Goal: Task Accomplishment & Management: Manage account settings

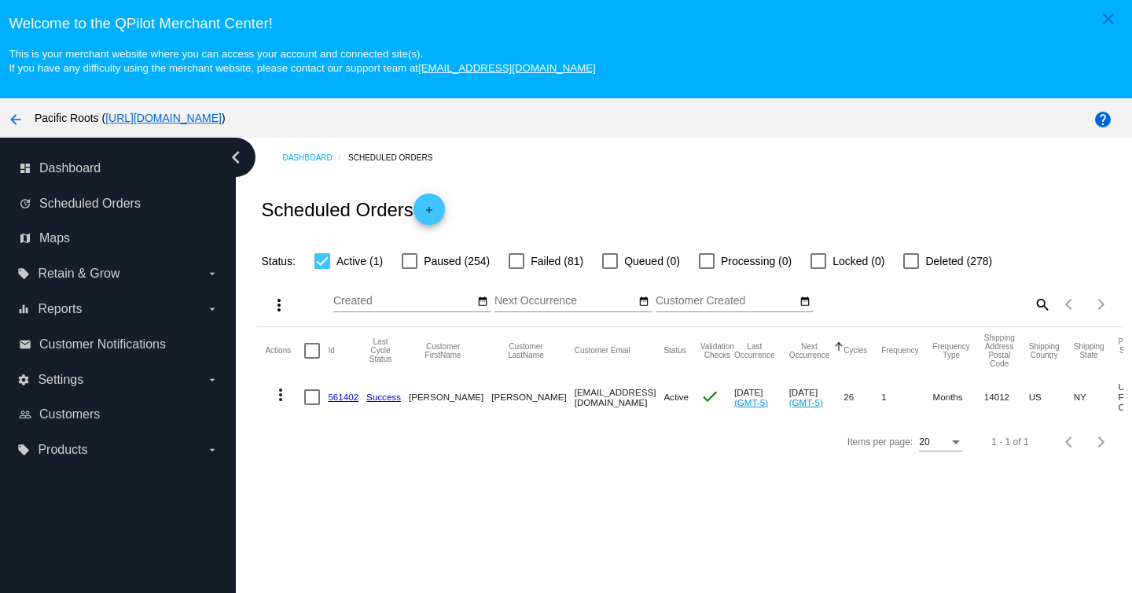
drag, startPoint x: 642, startPoint y: 400, endPoint x: 511, endPoint y: 403, distance: 131.4
click at [575, 403] on mat-cell "[EMAIL_ADDRESS][DOMAIN_NAME]" at bounding box center [620, 397] width 90 height 46
copy mat-cell "[EMAIL_ADDRESS][DOMAIN_NAME]"
click at [342, 399] on link "561402" at bounding box center [343, 397] width 31 height 10
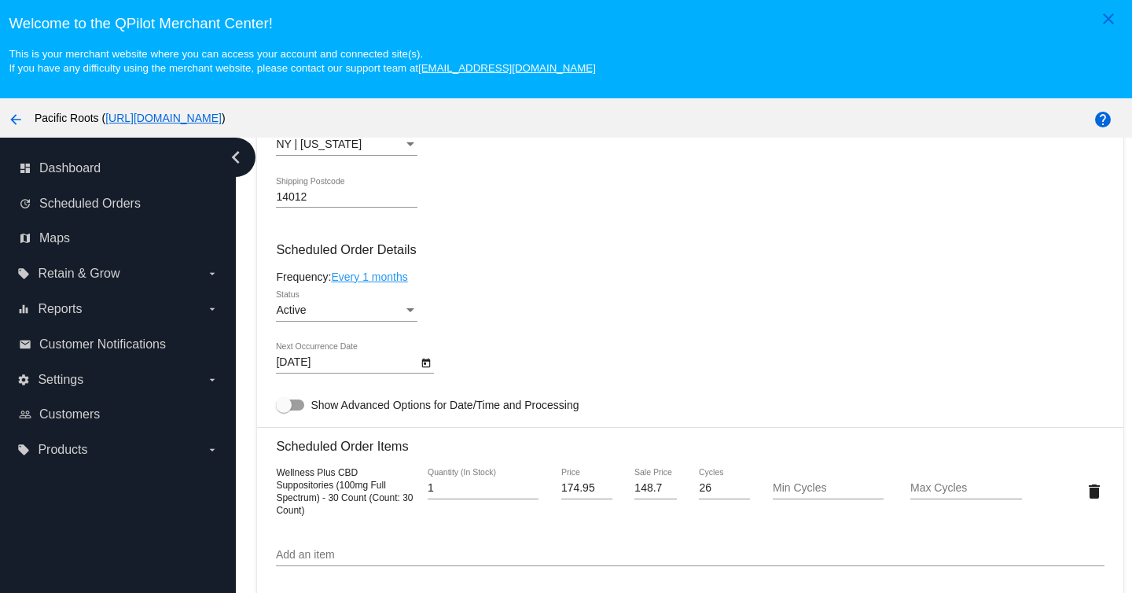
scroll to position [852, 0]
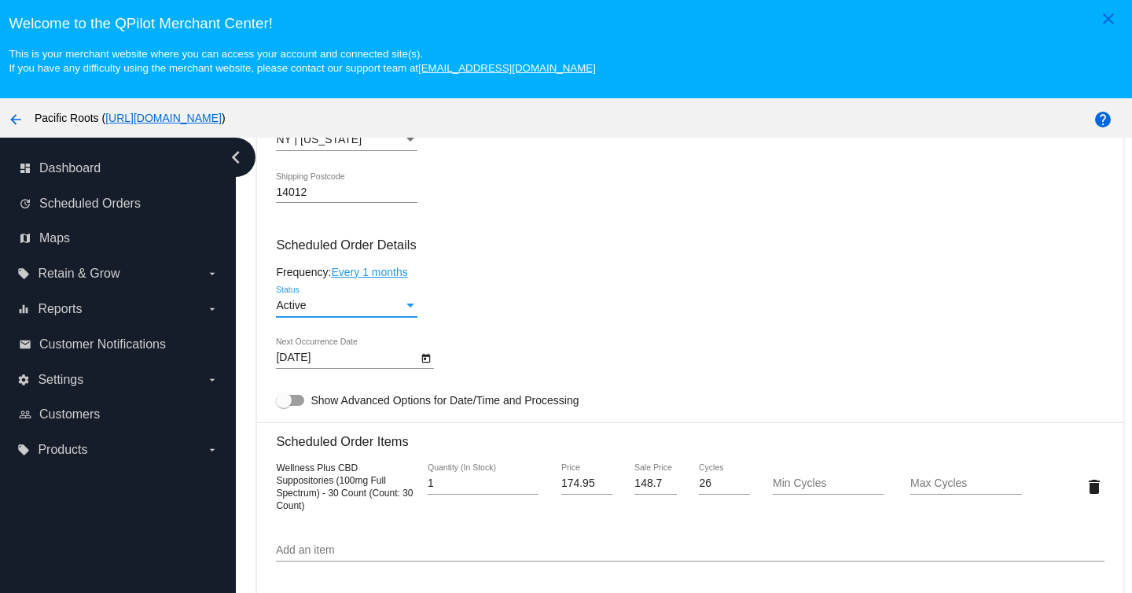
click at [407, 312] on div "Status" at bounding box center [410, 306] width 14 height 13
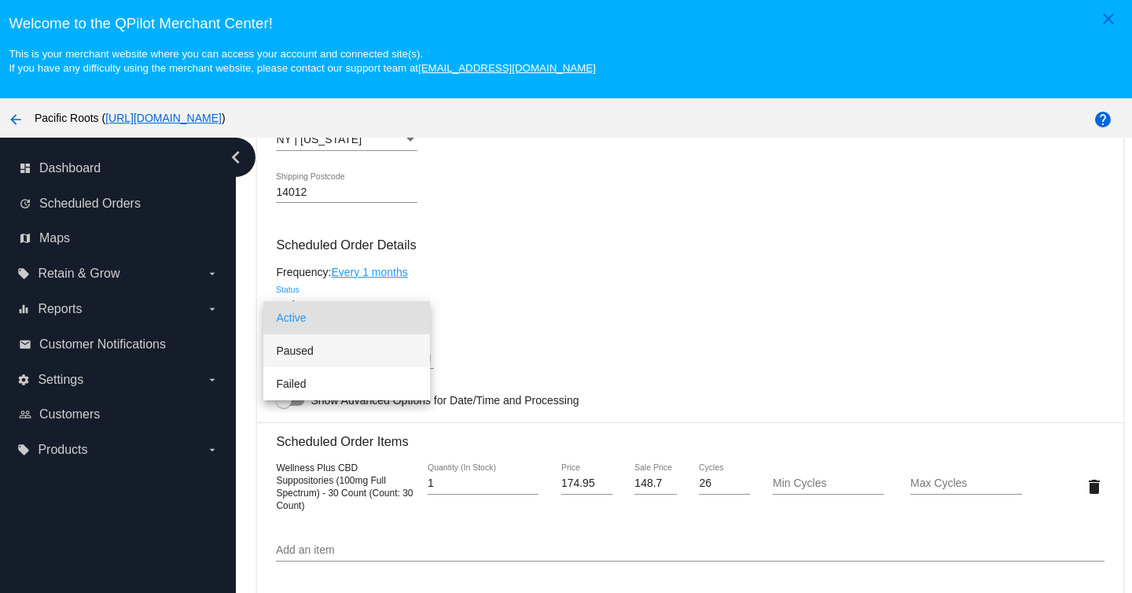
click at [377, 355] on span "Paused" at bounding box center [347, 350] width 142 height 33
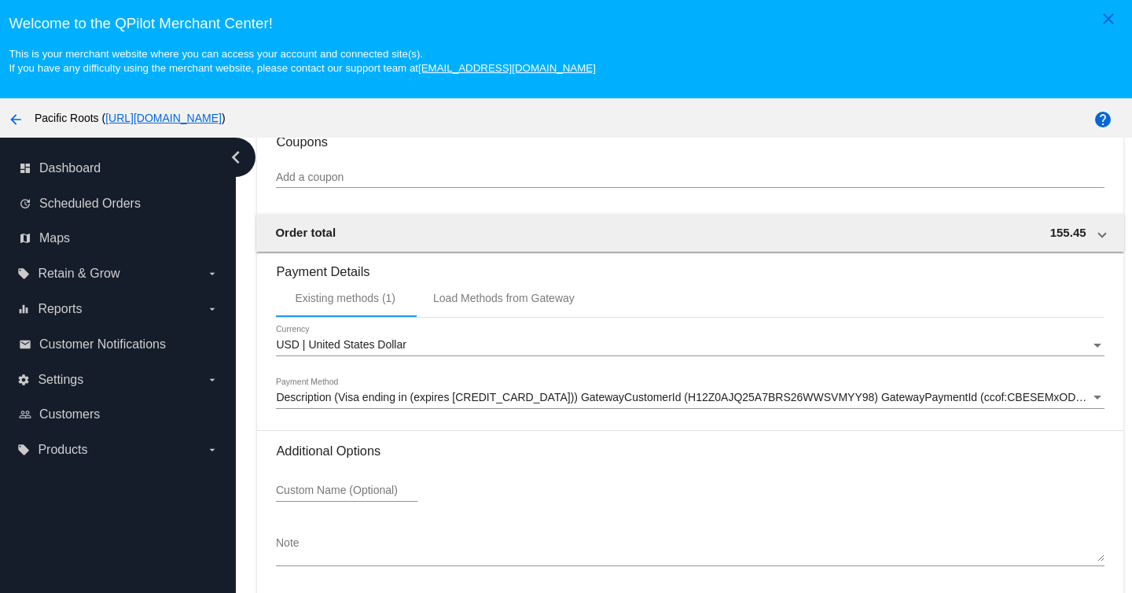
scroll to position [101, 0]
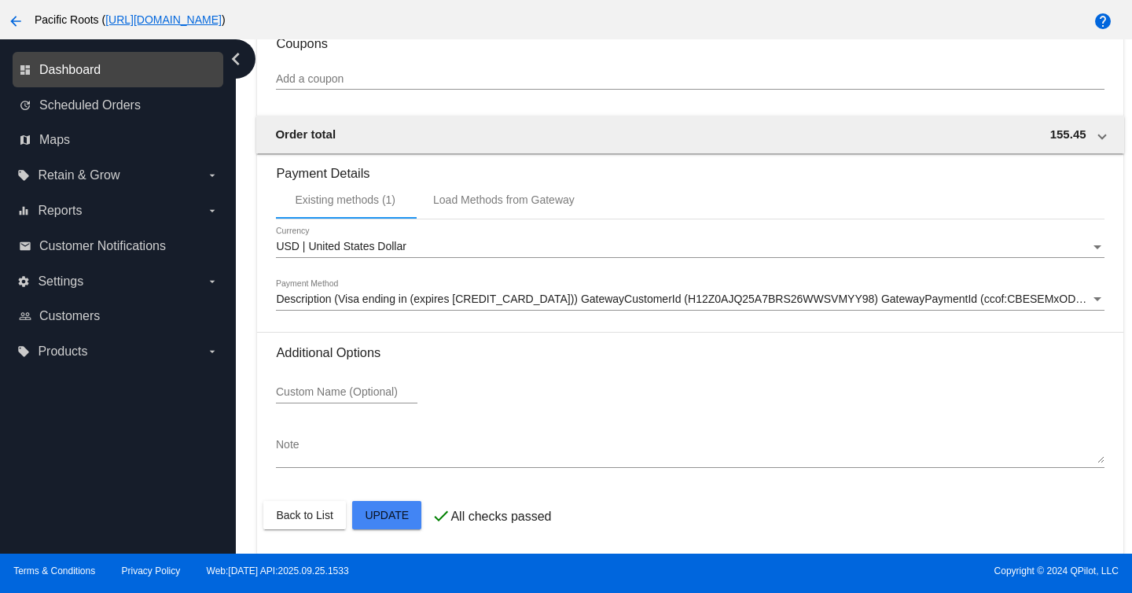
click at [96, 72] on span "Dashboard" at bounding box center [69, 70] width 61 height 14
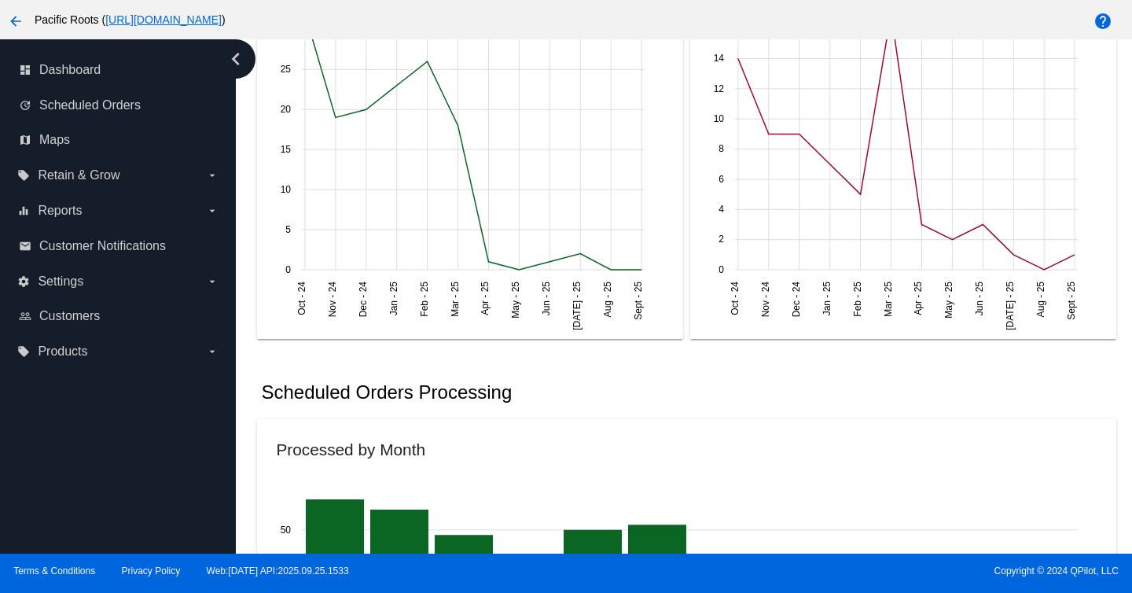
scroll to position [578, 0]
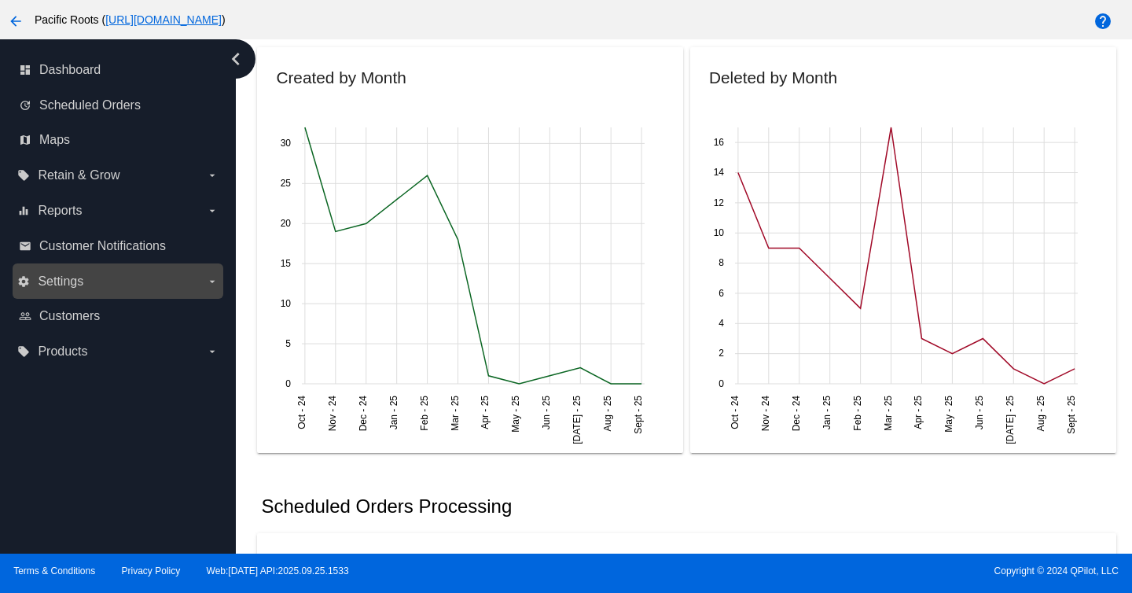
click at [82, 280] on span "Settings" at bounding box center [61, 281] width 46 height 14
click at [0, 0] on input "settings Settings arrow_drop_down" at bounding box center [0, 0] width 0 height 0
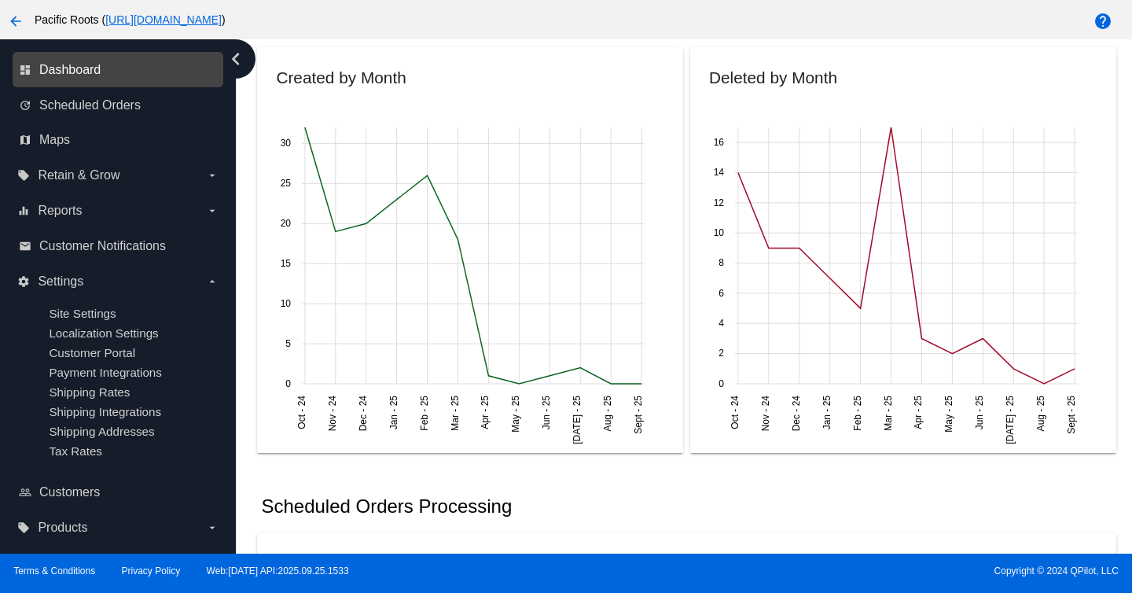
click at [94, 63] on span "Dashboard" at bounding box center [69, 70] width 61 height 14
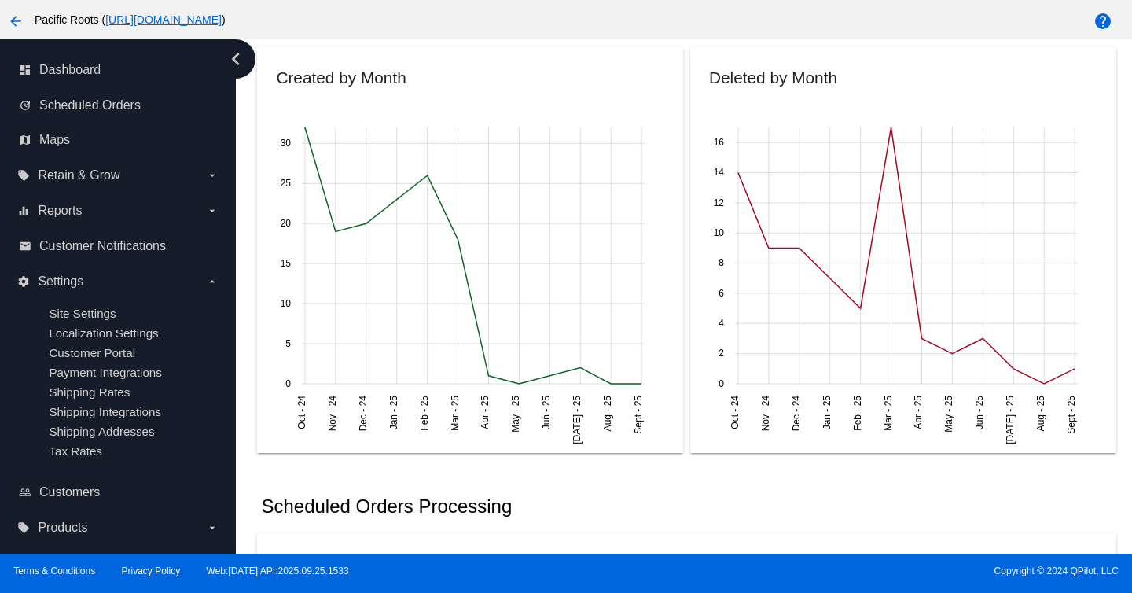
click at [11, 18] on mat-icon "arrow_back" at bounding box center [15, 21] width 19 height 19
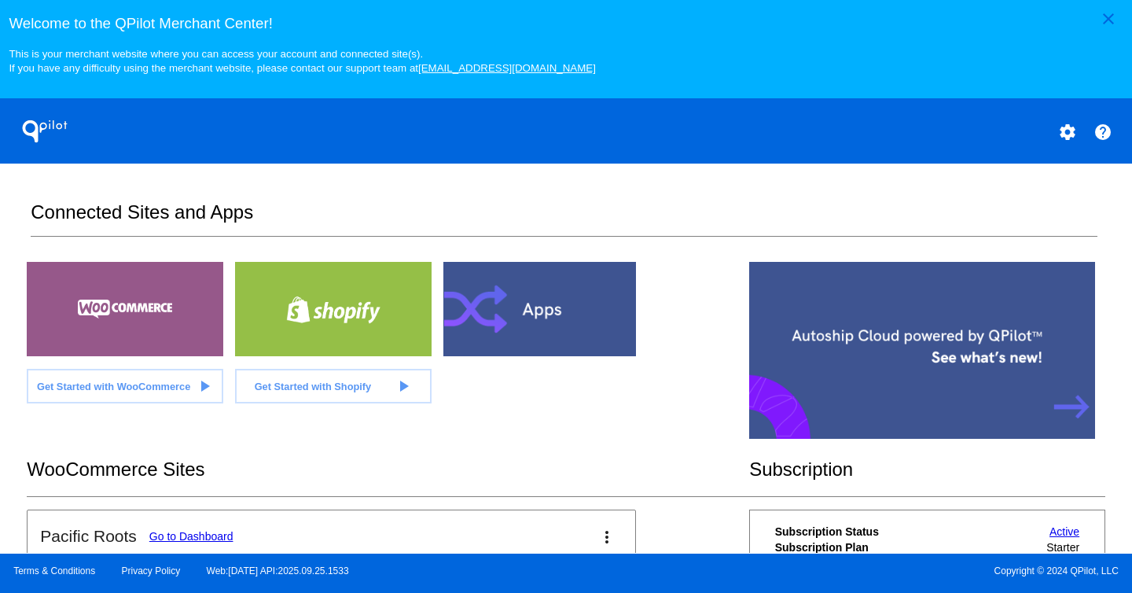
click at [1065, 134] on mat-icon "settings" at bounding box center [1067, 132] width 19 height 19
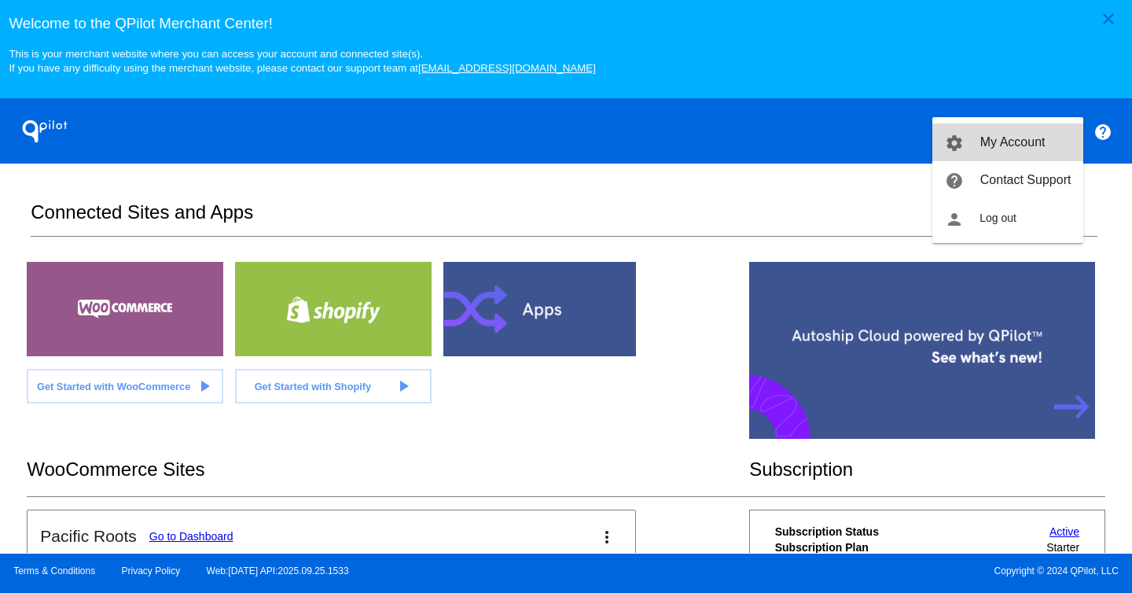
click at [1011, 143] on span "My Account" at bounding box center [1013, 141] width 65 height 13
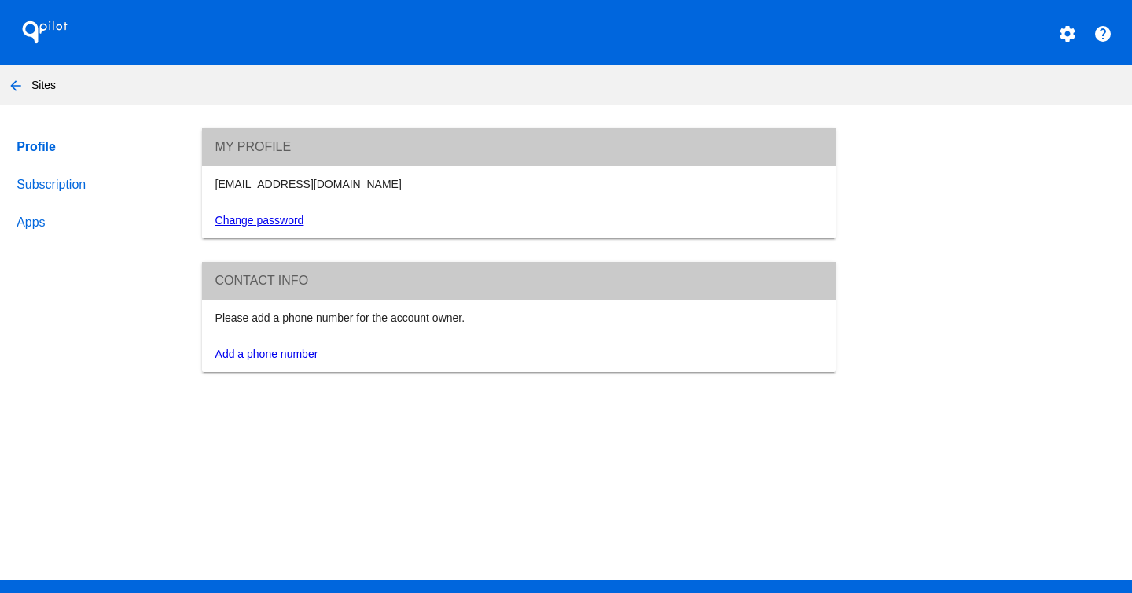
click at [61, 183] on link "Subscription" at bounding box center [94, 185] width 162 height 38
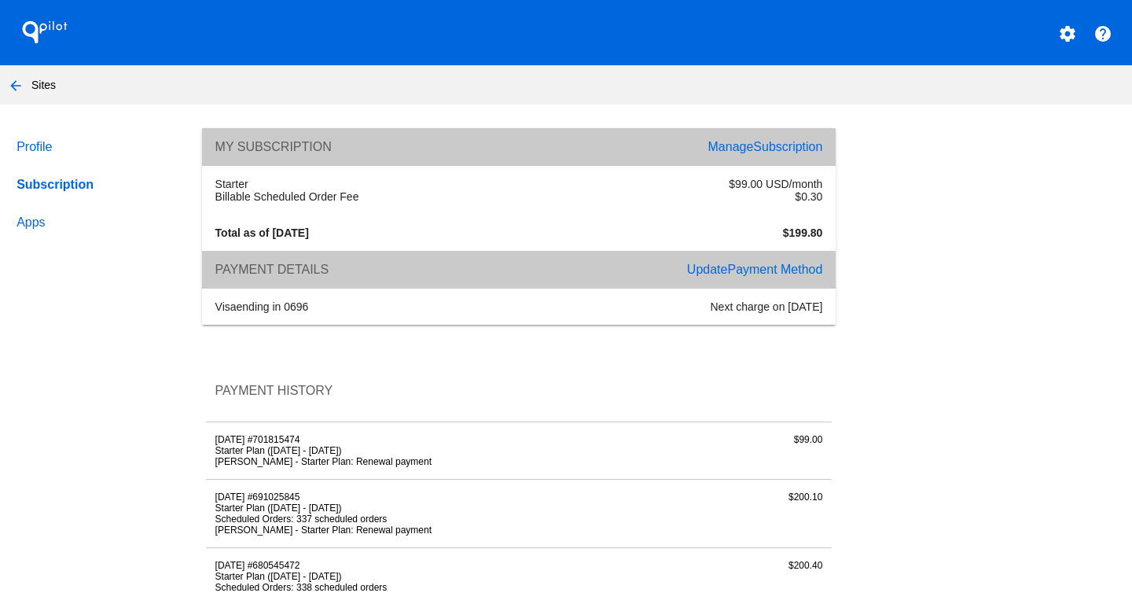
click at [759, 141] on span "Subscription" at bounding box center [787, 146] width 69 height 13
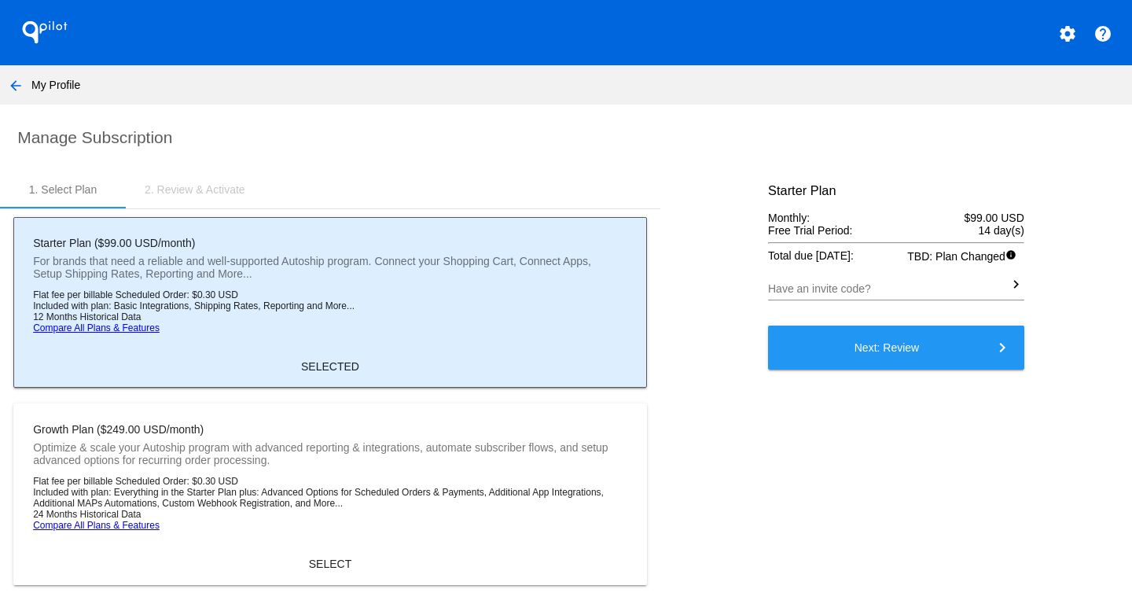
click at [12, 83] on mat-icon "arrow_back" at bounding box center [15, 85] width 19 height 19
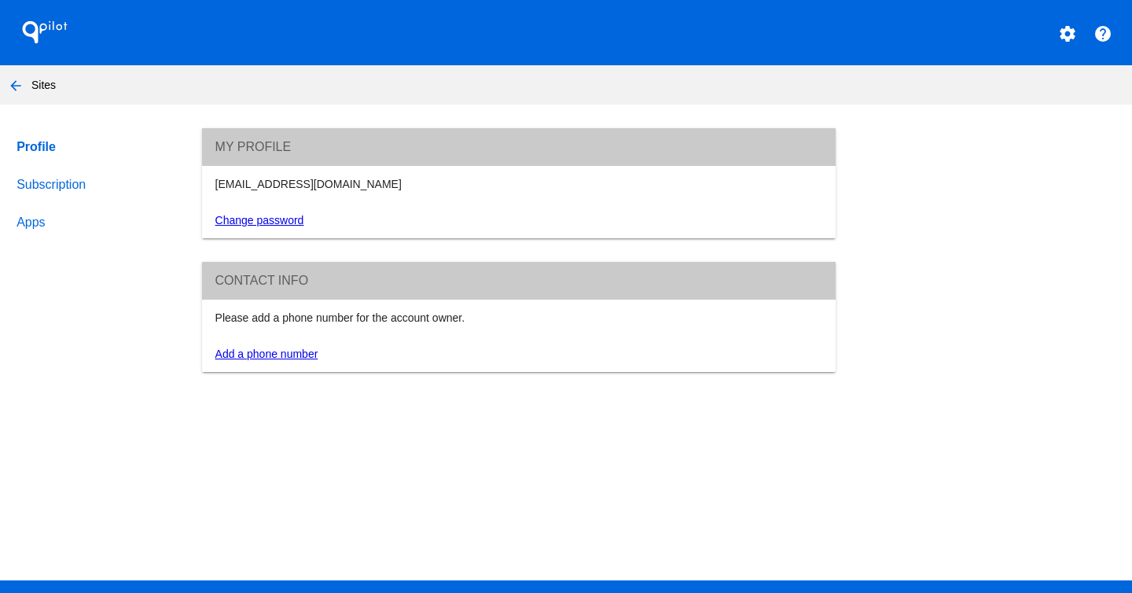
click at [13, 83] on mat-icon "arrow_back" at bounding box center [15, 85] width 19 height 19
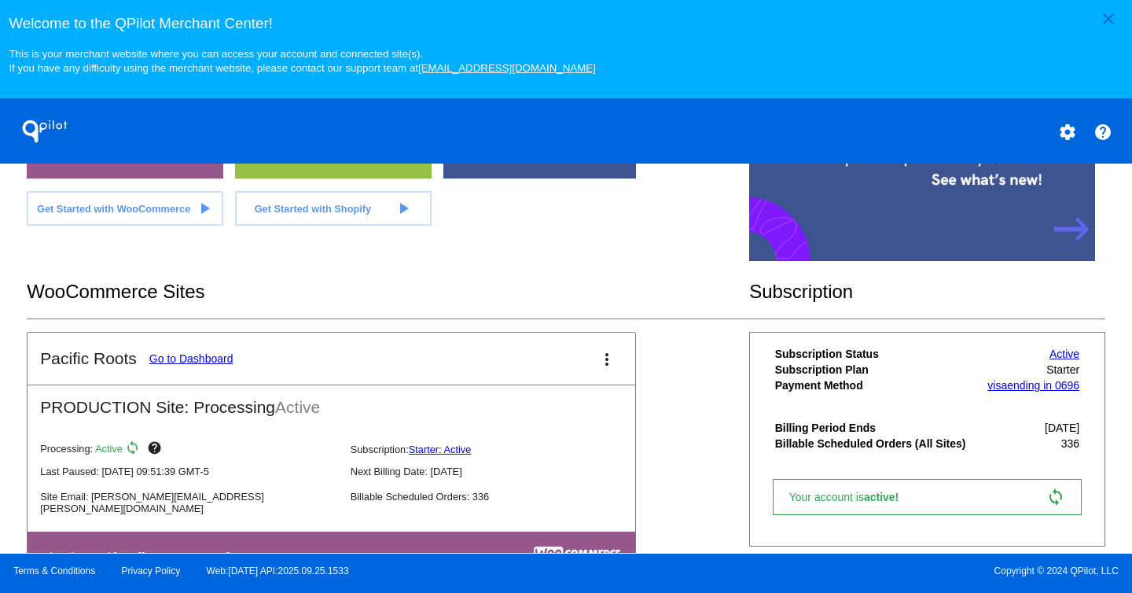
scroll to position [240, 0]
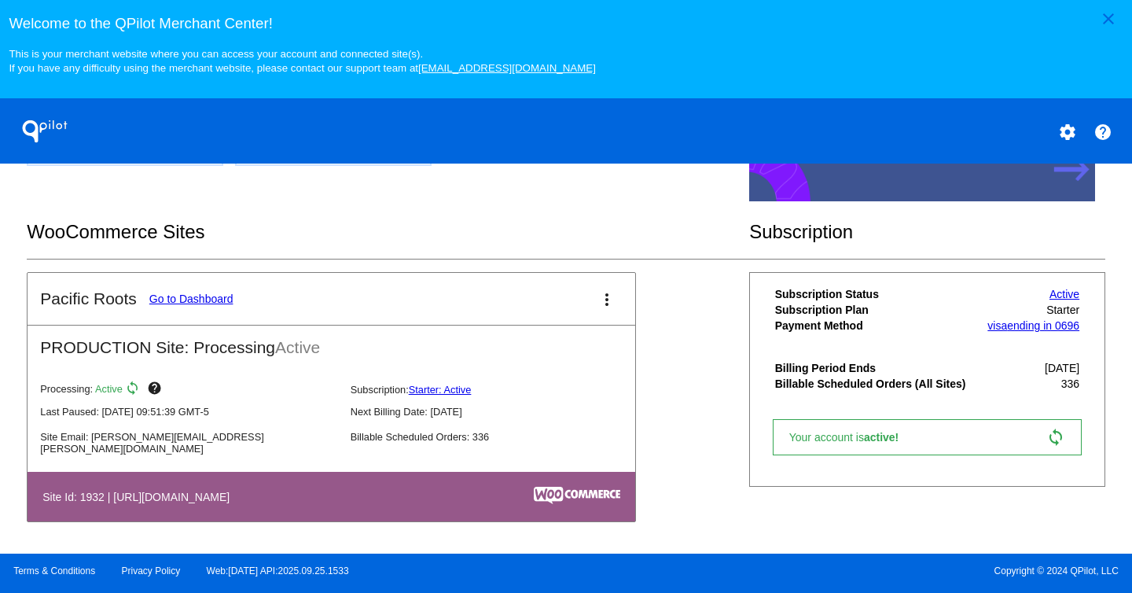
click at [895, 439] on span "active!" at bounding box center [885, 437] width 42 height 13
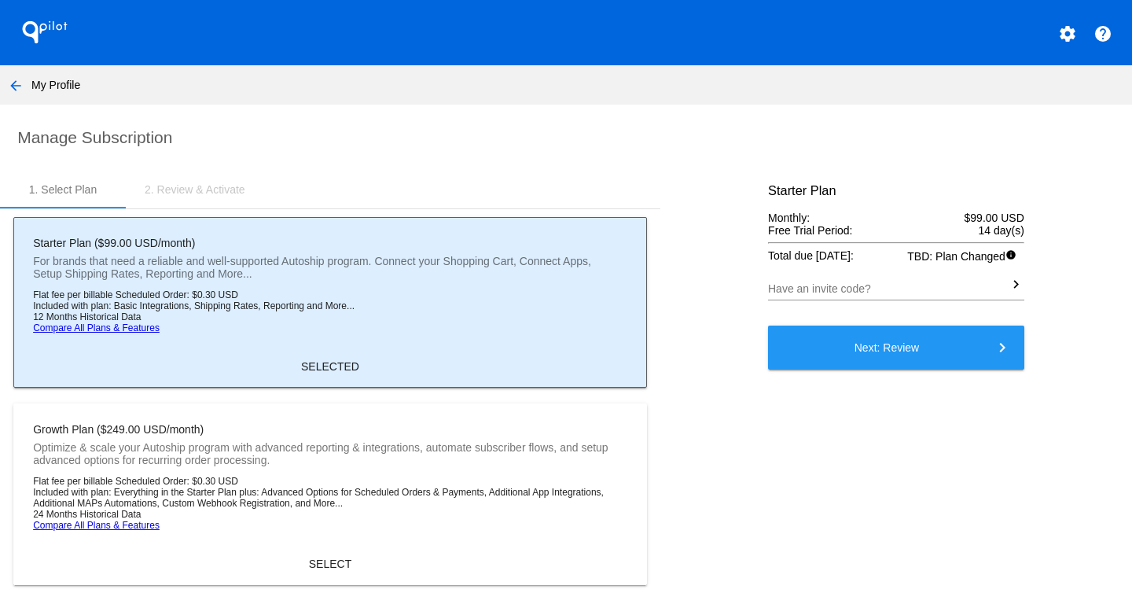
click at [13, 83] on mat-icon "arrow_back" at bounding box center [15, 85] width 19 height 19
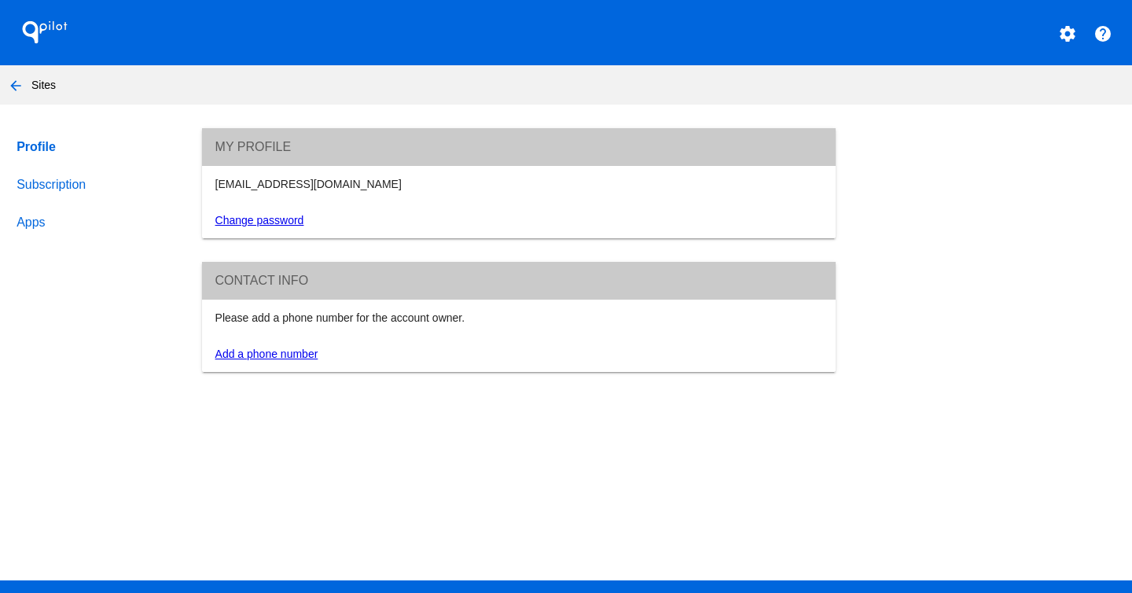
click at [16, 85] on mat-icon "arrow_back" at bounding box center [15, 85] width 19 height 19
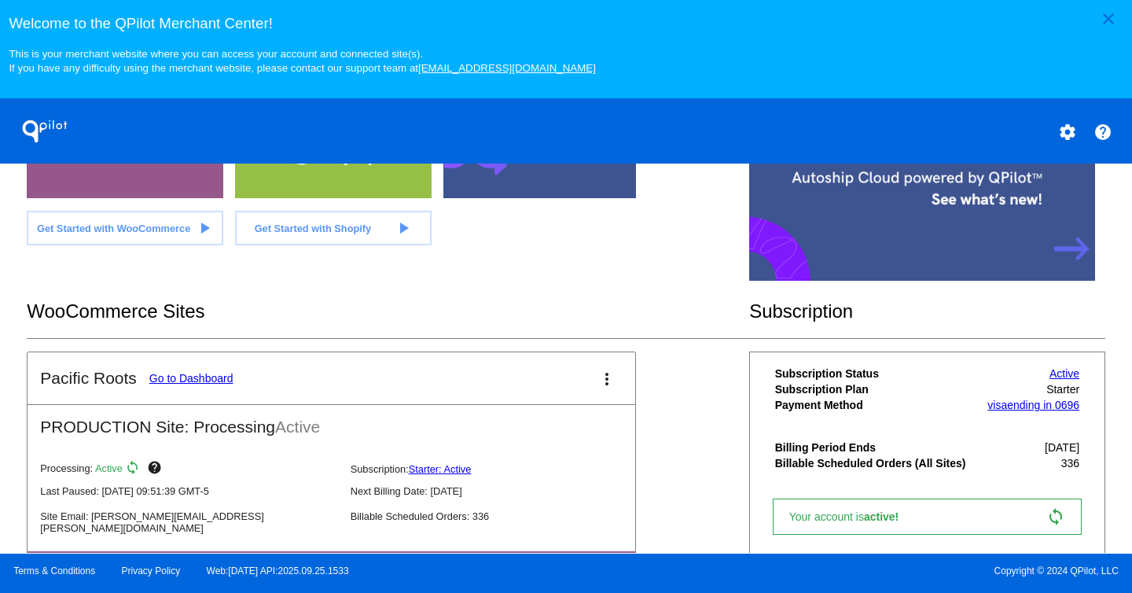
scroll to position [240, 0]
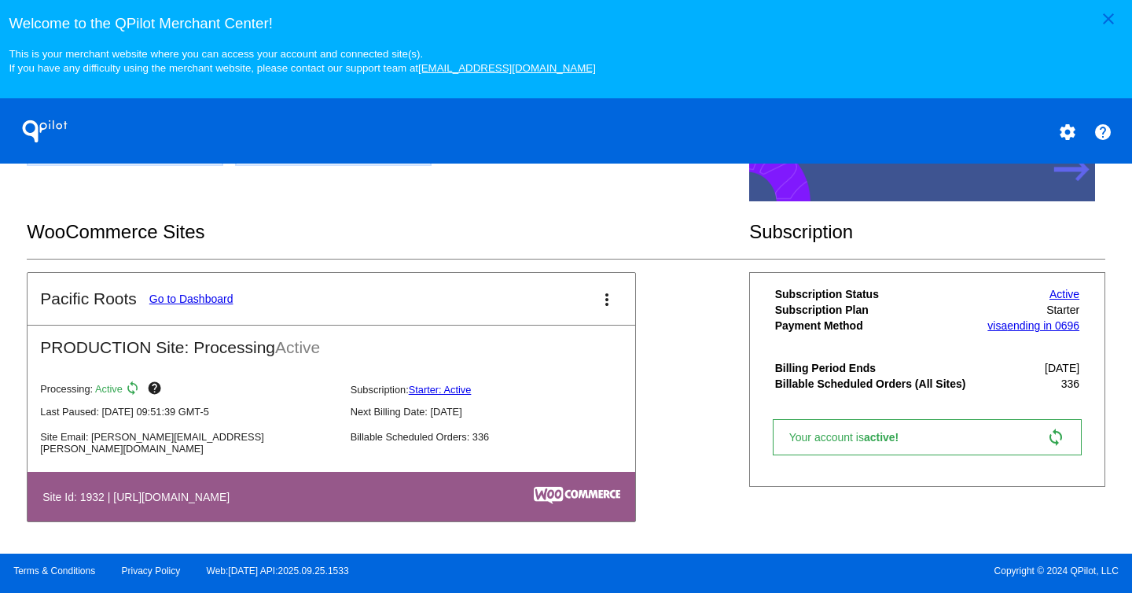
click at [207, 300] on link "Go to Dashboard" at bounding box center [191, 299] width 84 height 13
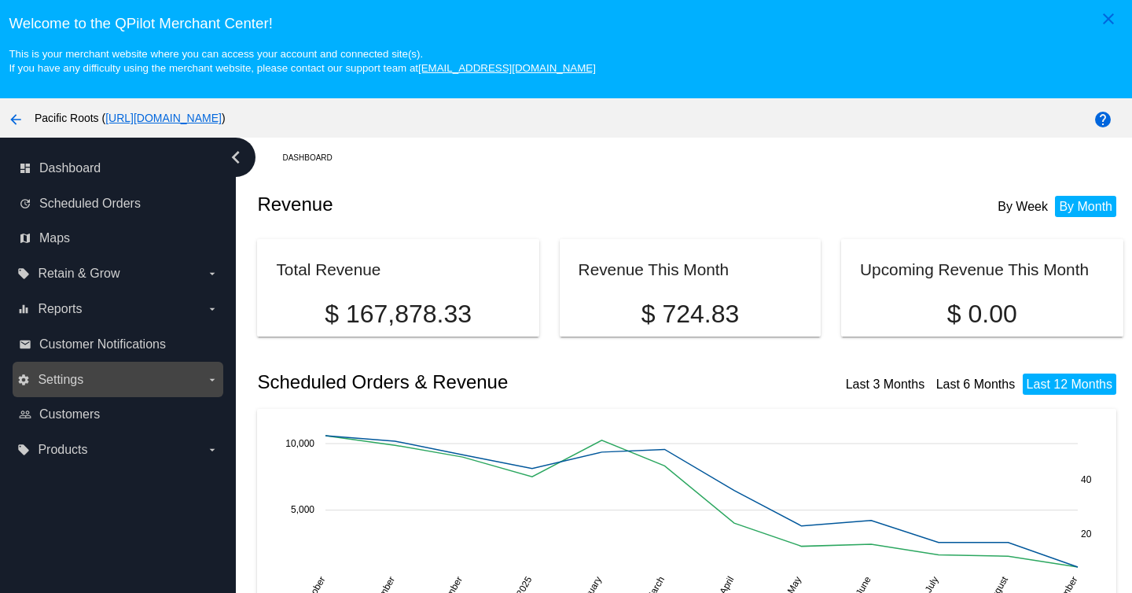
click at [205, 381] on label "settings Settings arrow_drop_down" at bounding box center [117, 379] width 201 height 25
click at [0, 0] on input "settings Settings arrow_drop_down" at bounding box center [0, 0] width 0 height 0
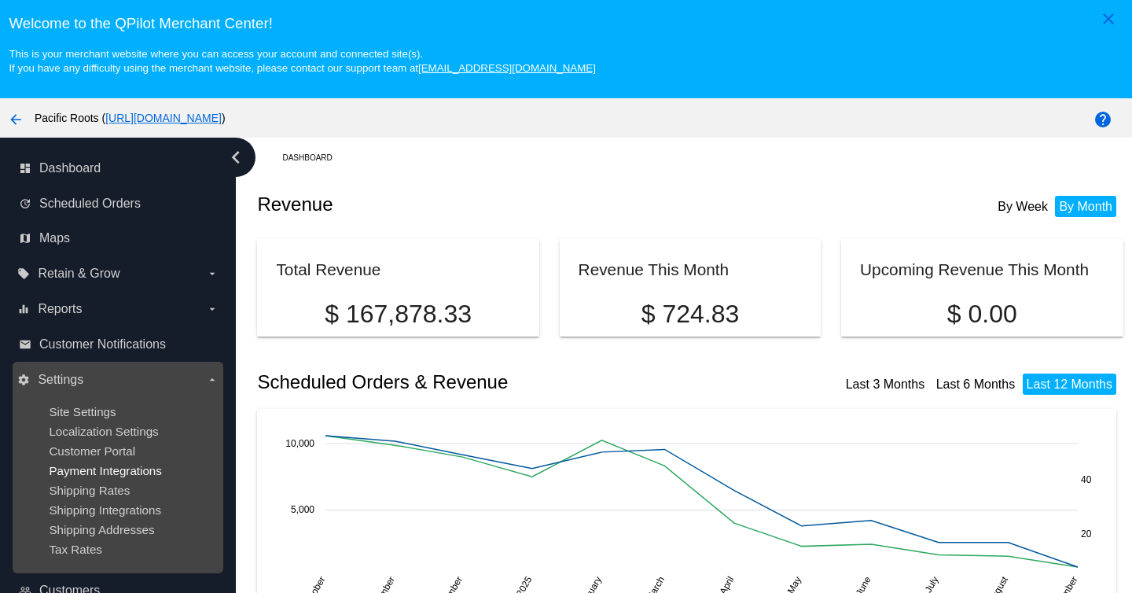
scroll to position [7, 0]
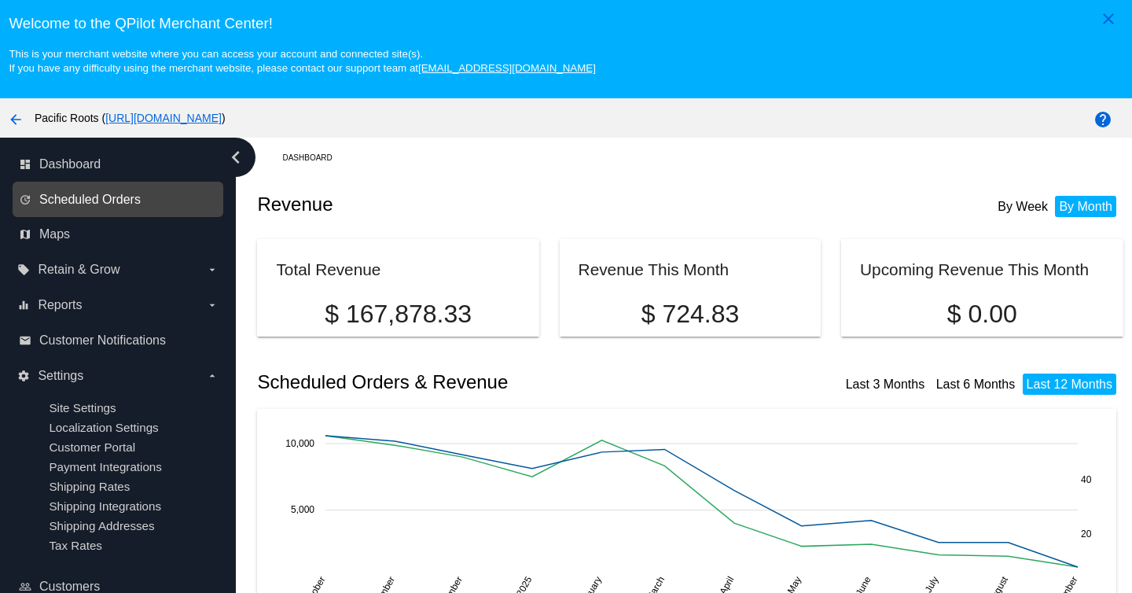
click at [74, 194] on span "Scheduled Orders" at bounding box center [89, 200] width 101 height 14
